Goal: Transaction & Acquisition: Purchase product/service

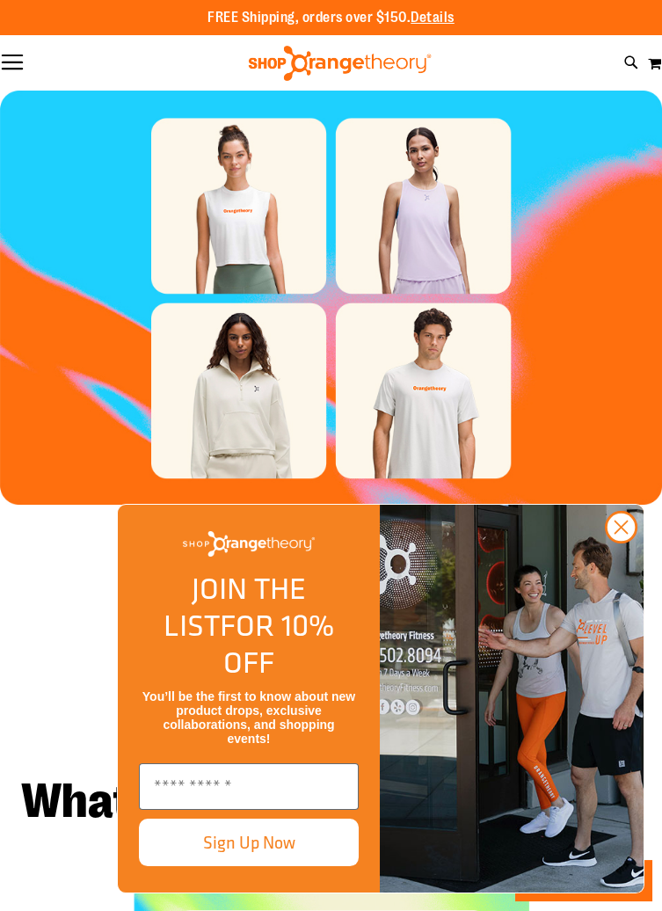
click at [20, 67] on button "Toggle Nav" at bounding box center [12, 64] width 25 height 18
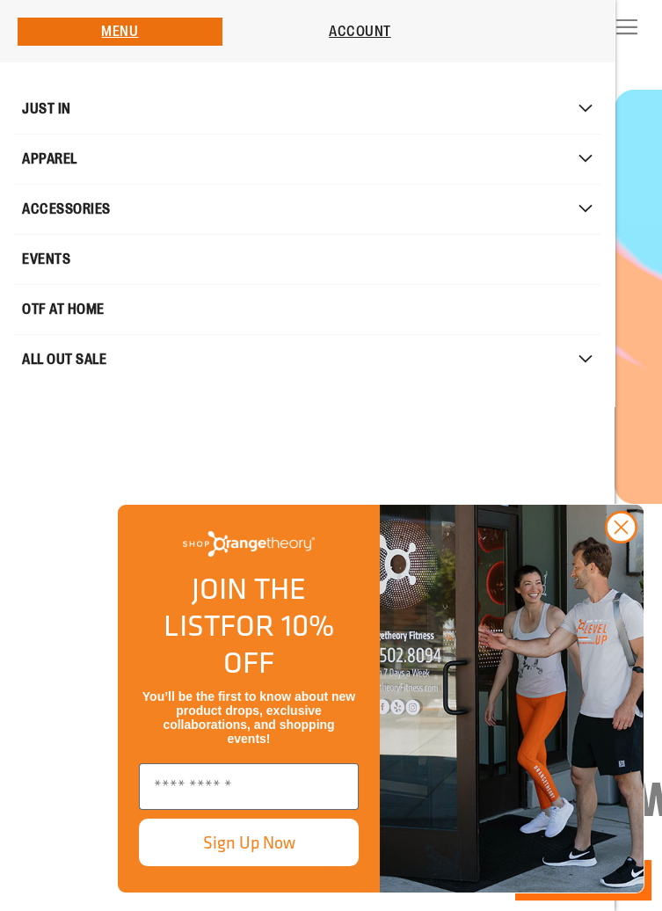
click at [60, 147] on span "APPAREL" at bounding box center [49, 159] width 55 height 35
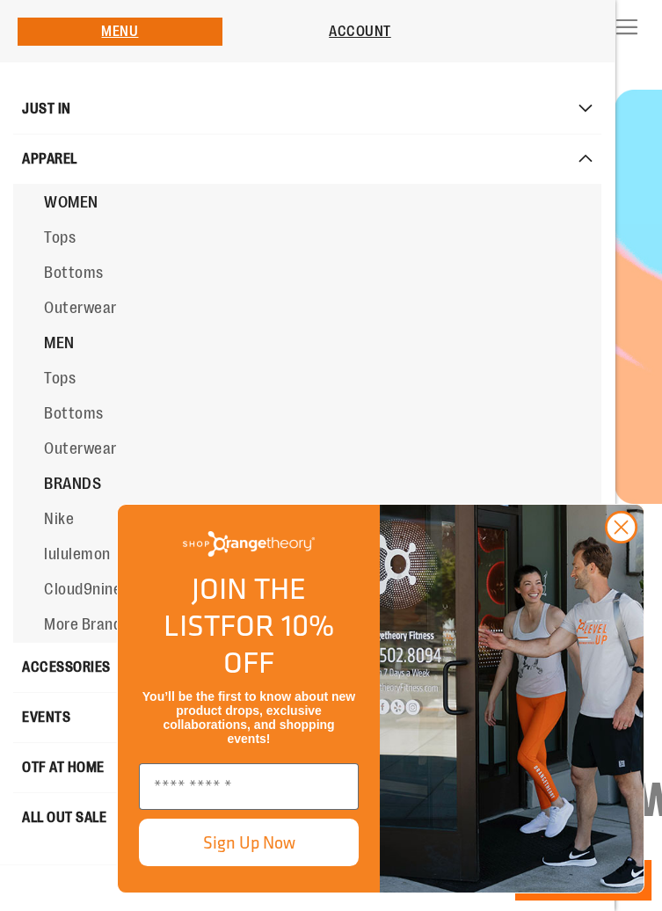
click at [63, 237] on span "Tops" at bounding box center [60, 238] width 32 height 18
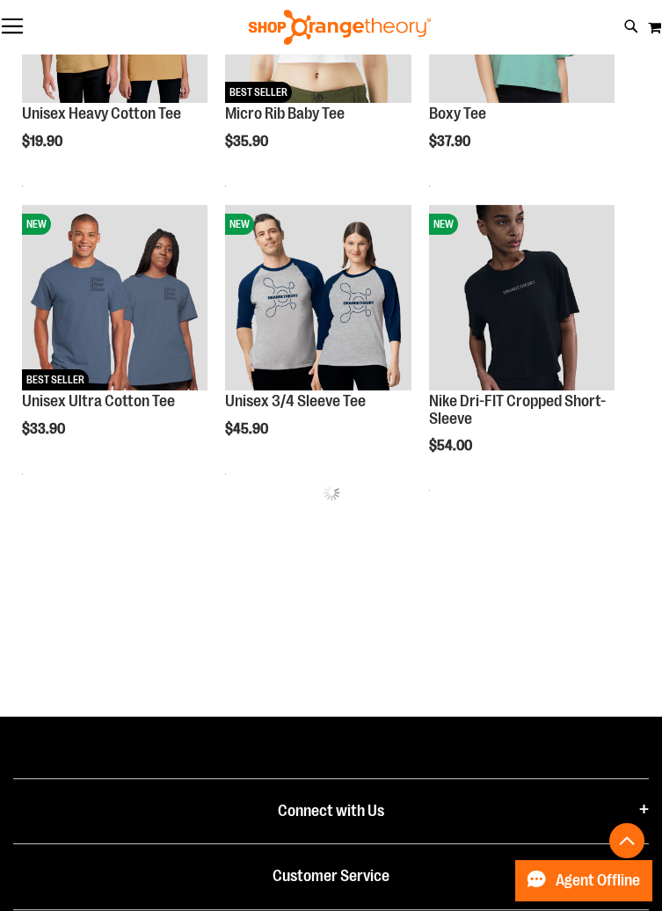
scroll to position [974, 0]
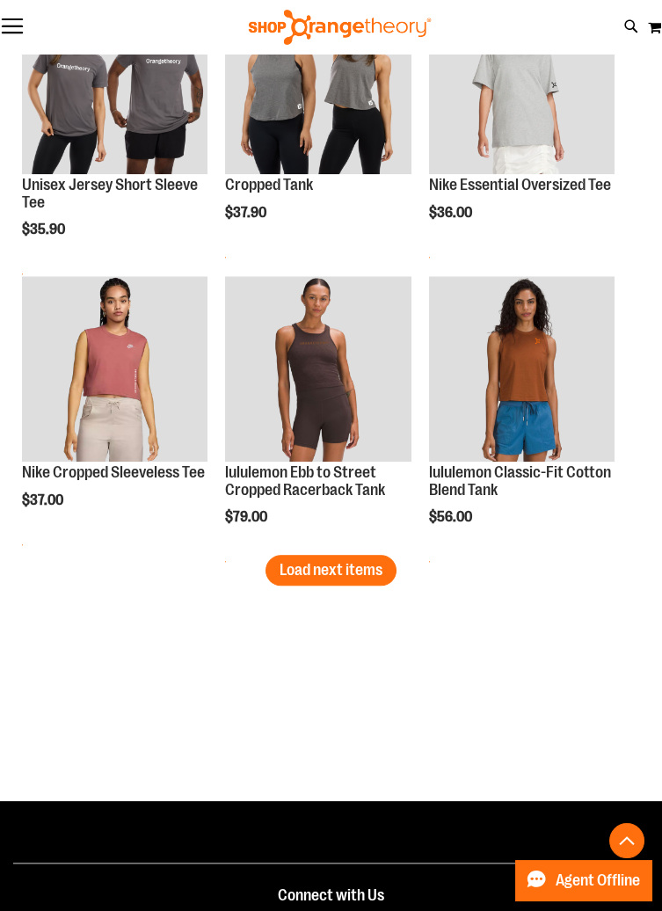
scroll to position [3209, 0]
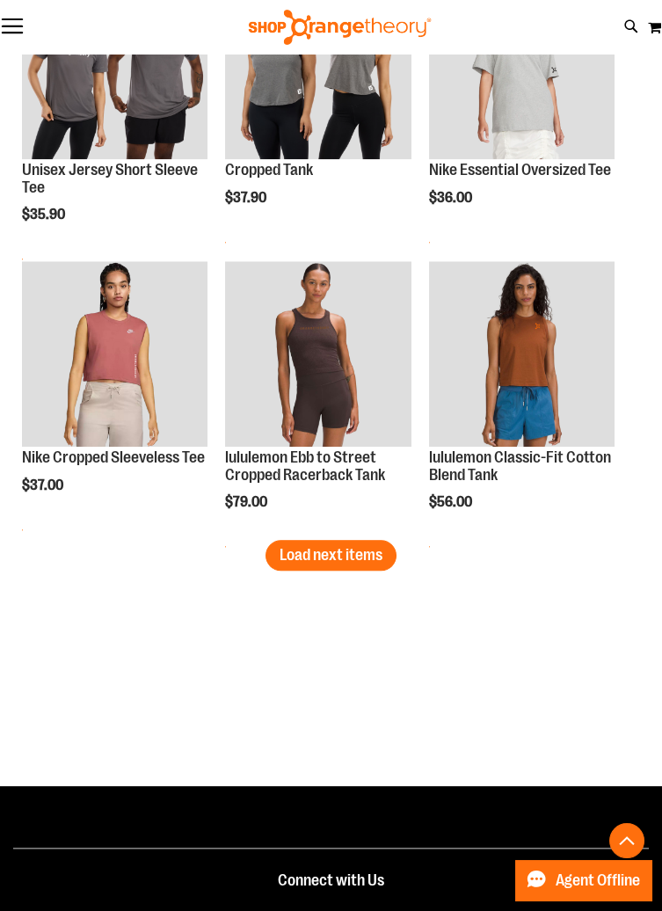
click at [349, 540] on button "Load next items" at bounding box center [331, 555] width 131 height 31
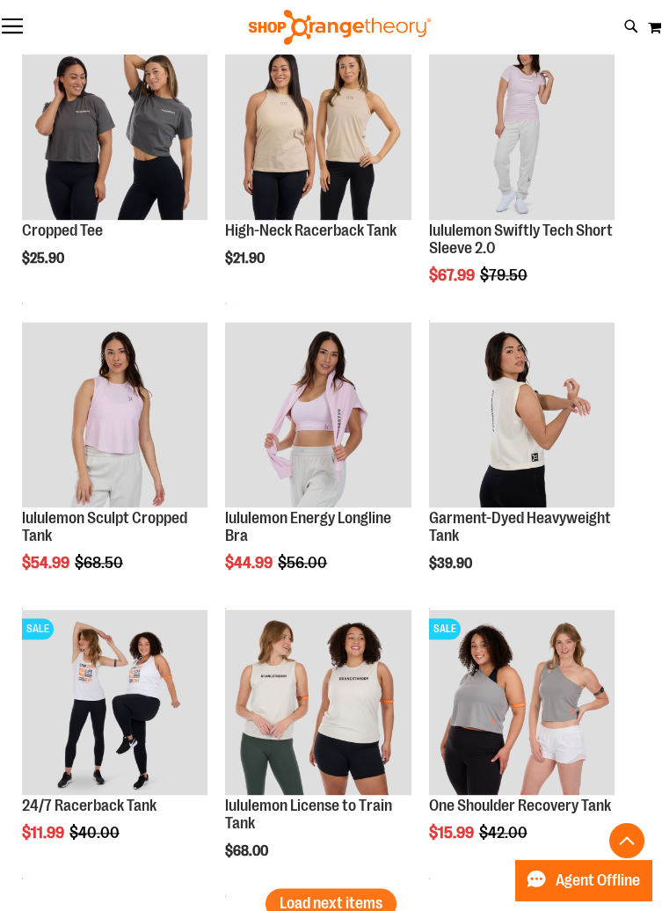
scroll to position [4040, 0]
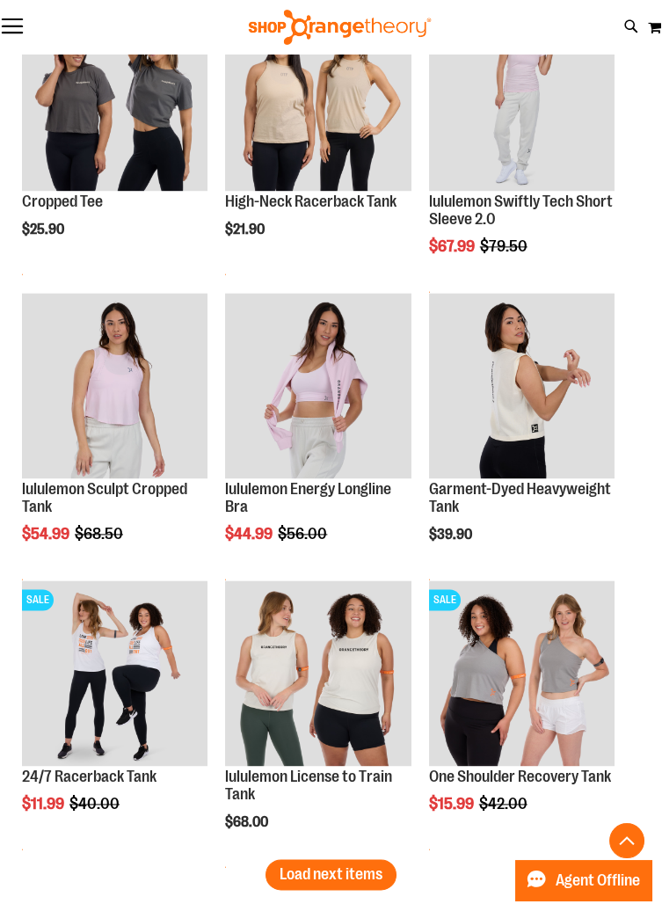
click at [92, 684] on img "product" at bounding box center [115, 673] width 186 height 186
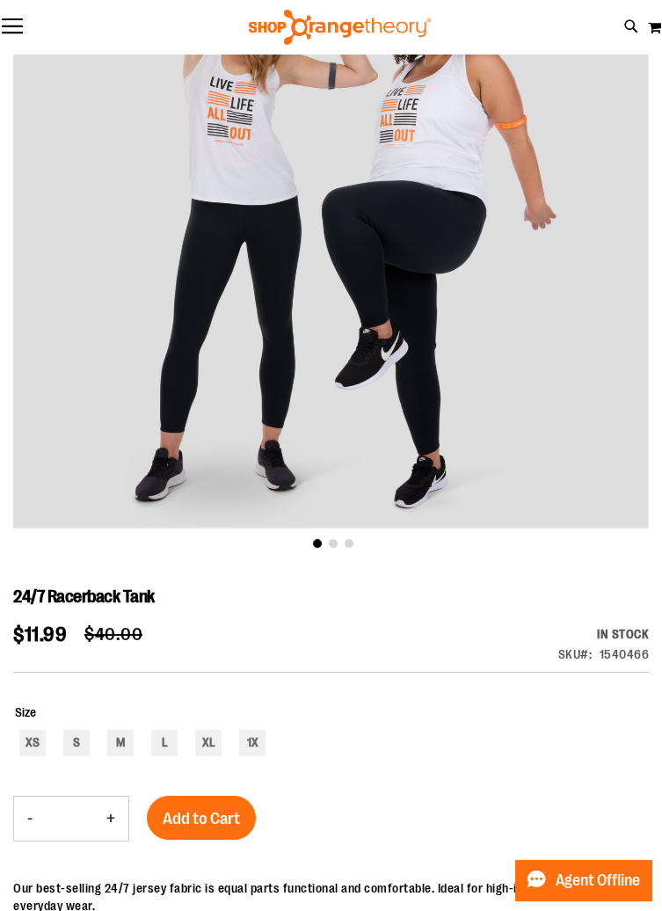
scroll to position [209, 0]
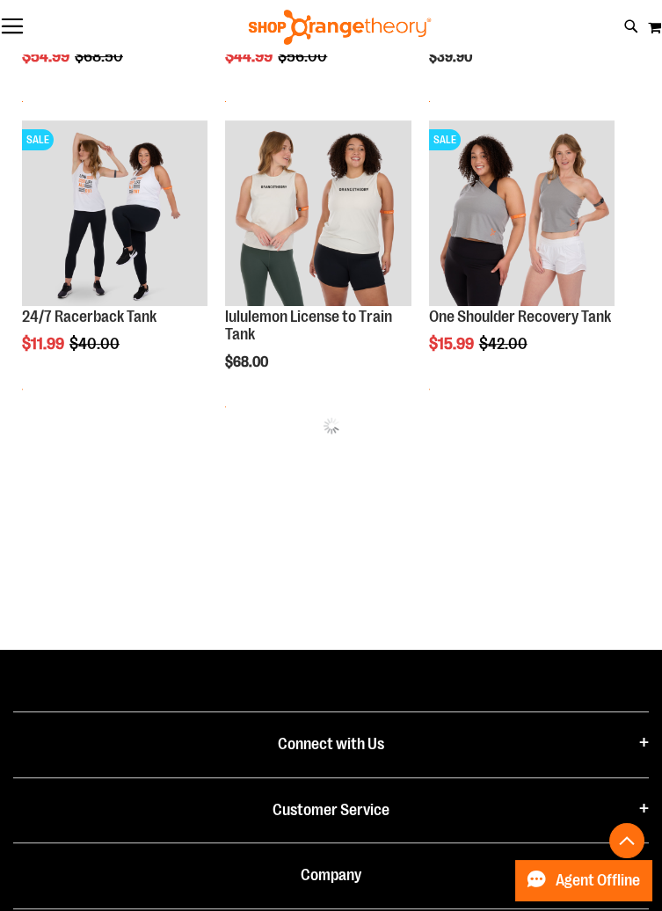
scroll to position [1146, 0]
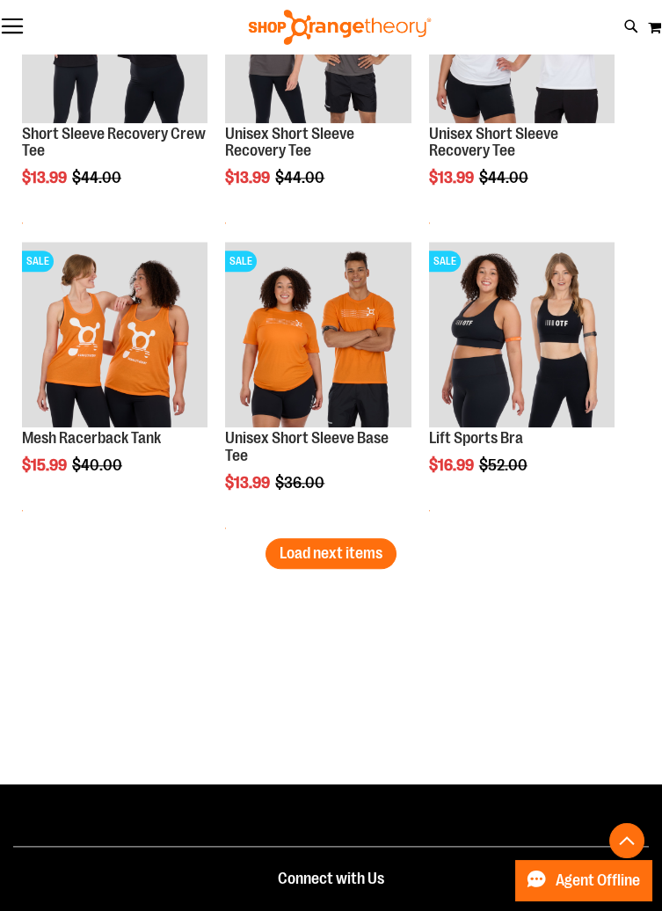
scroll to position [3466, 0]
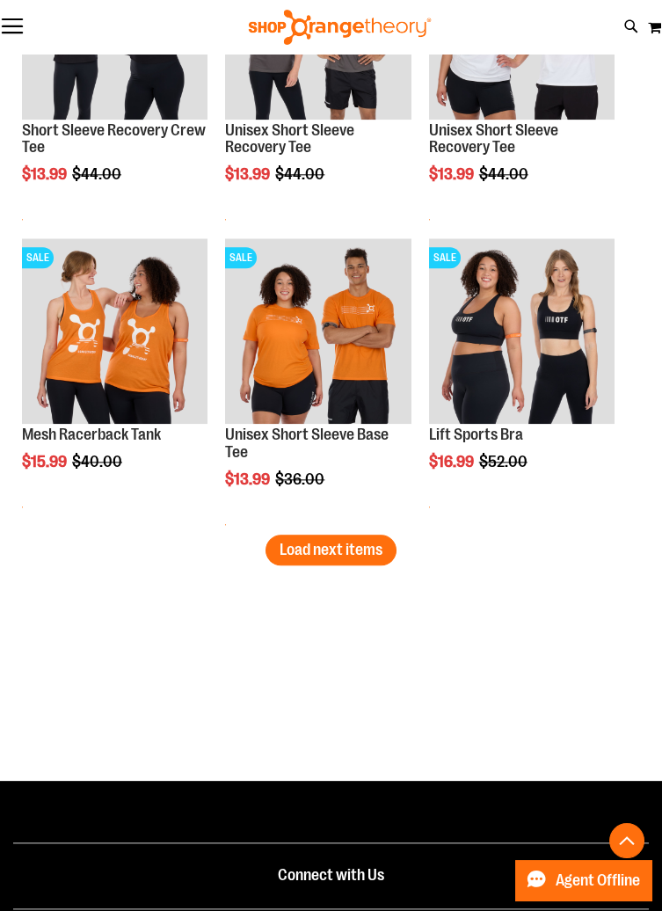
click at [334, 550] on span "Load next items" at bounding box center [331, 550] width 103 height 18
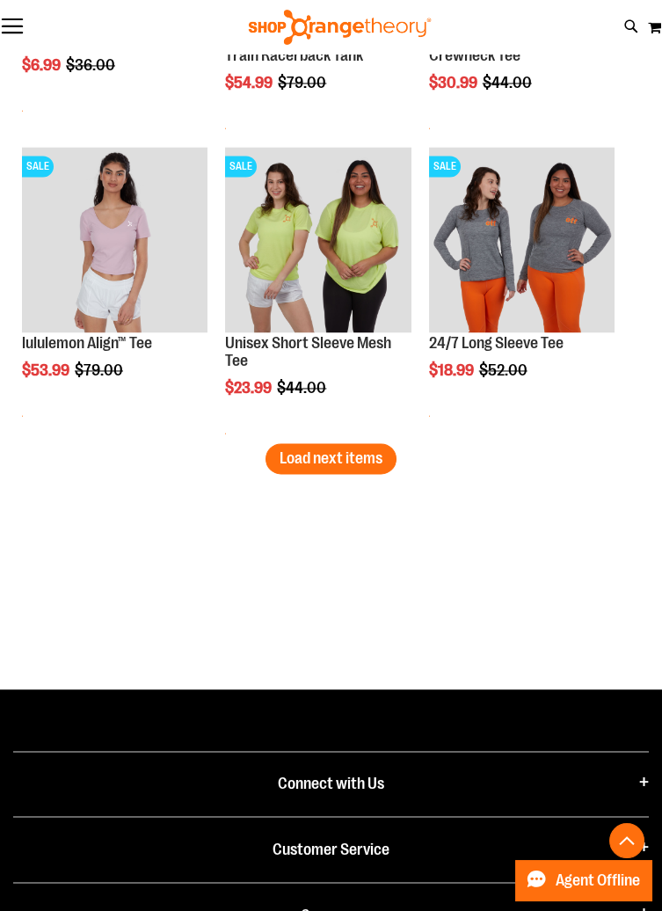
scroll to position [4778, 0]
click at [347, 461] on span "Load next items" at bounding box center [331, 458] width 103 height 18
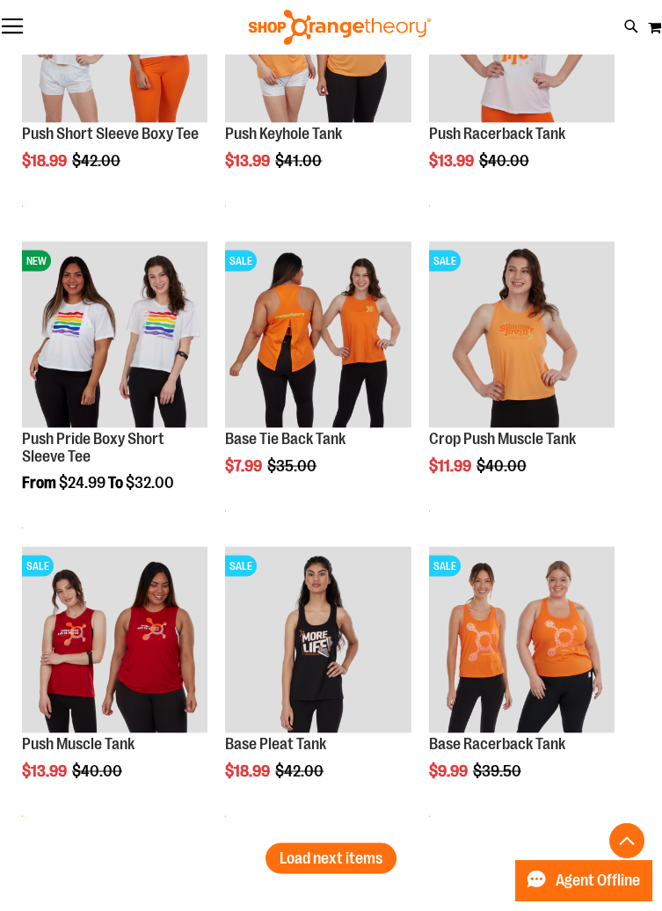
scroll to position [5600, 0]
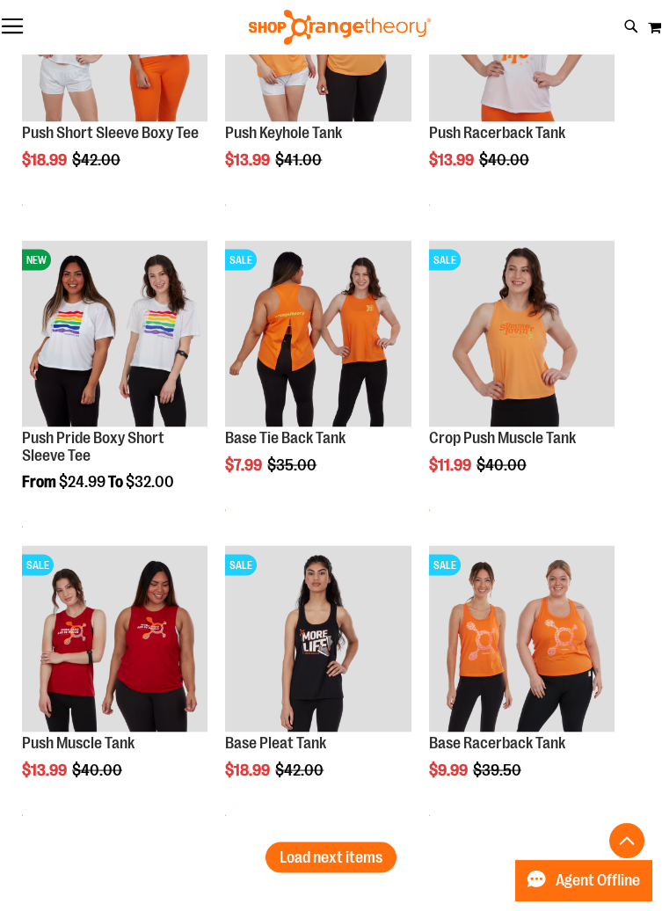
click at [132, 666] on img "product" at bounding box center [115, 638] width 186 height 186
click at [120, 639] on img "product" at bounding box center [115, 638] width 186 height 186
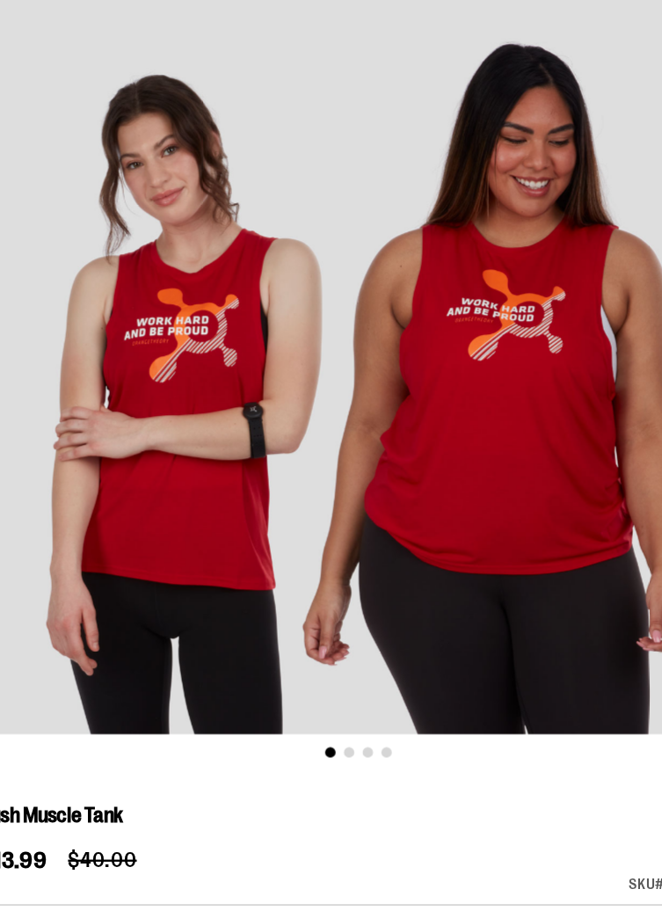
scroll to position [26, 0]
click at [532, 482] on div "carousel" at bounding box center [331, 399] width 636 height 636
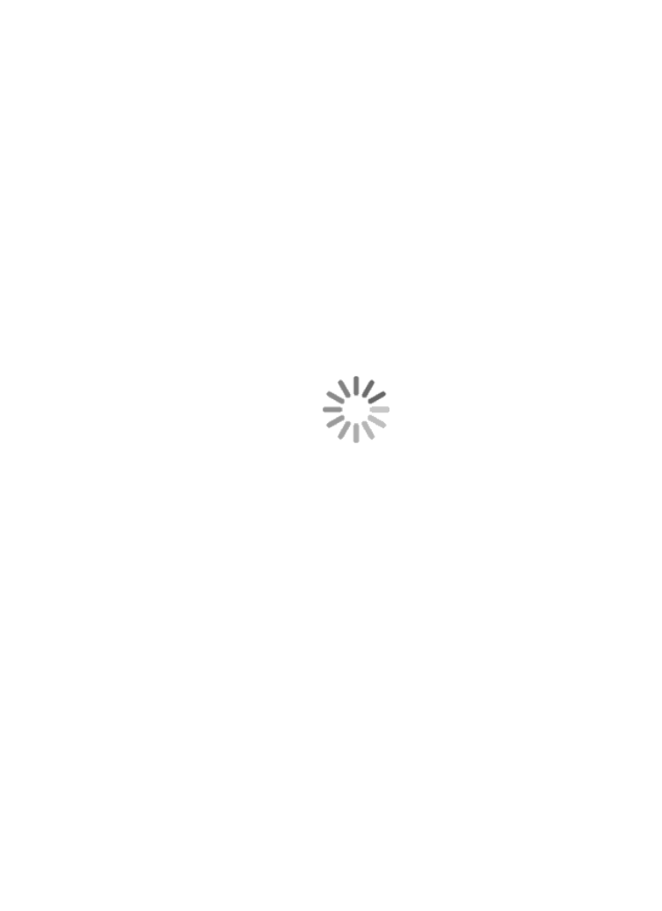
scroll to position [2, 0]
